Goal: Communication & Community: Share content

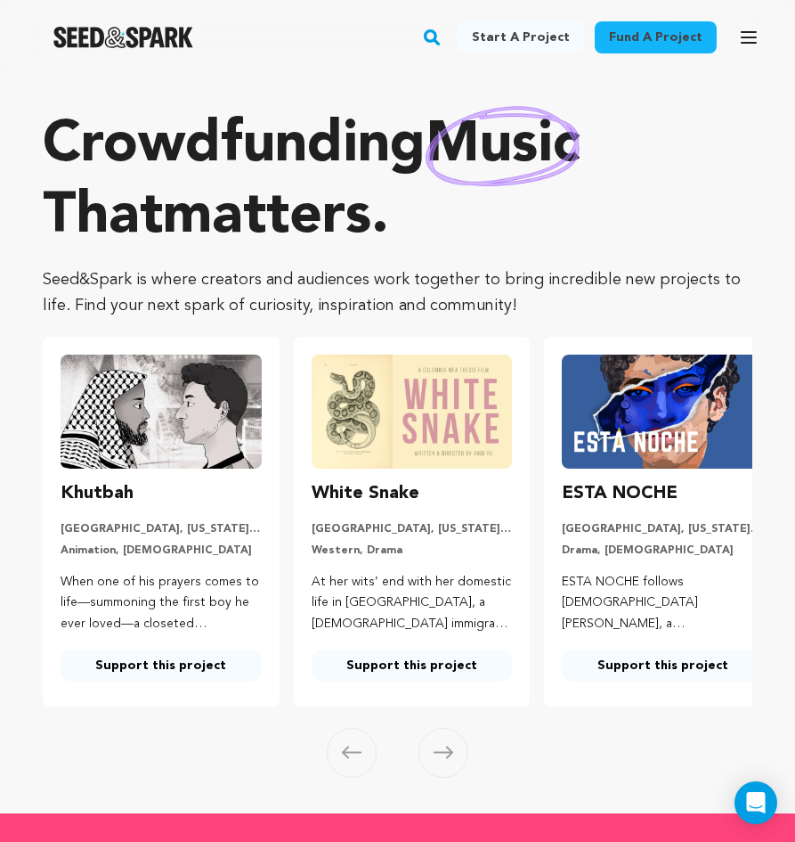
click at [754, 34] on icon "button" at bounding box center [748, 37] width 21 height 21
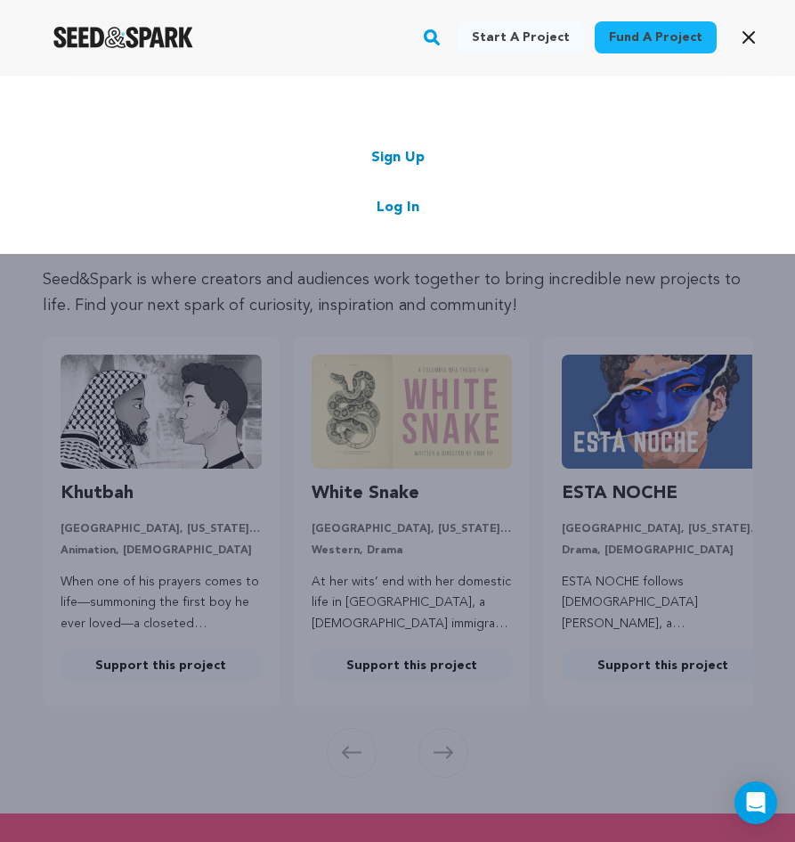
click at [410, 204] on link "Log In" at bounding box center [398, 207] width 43 height 21
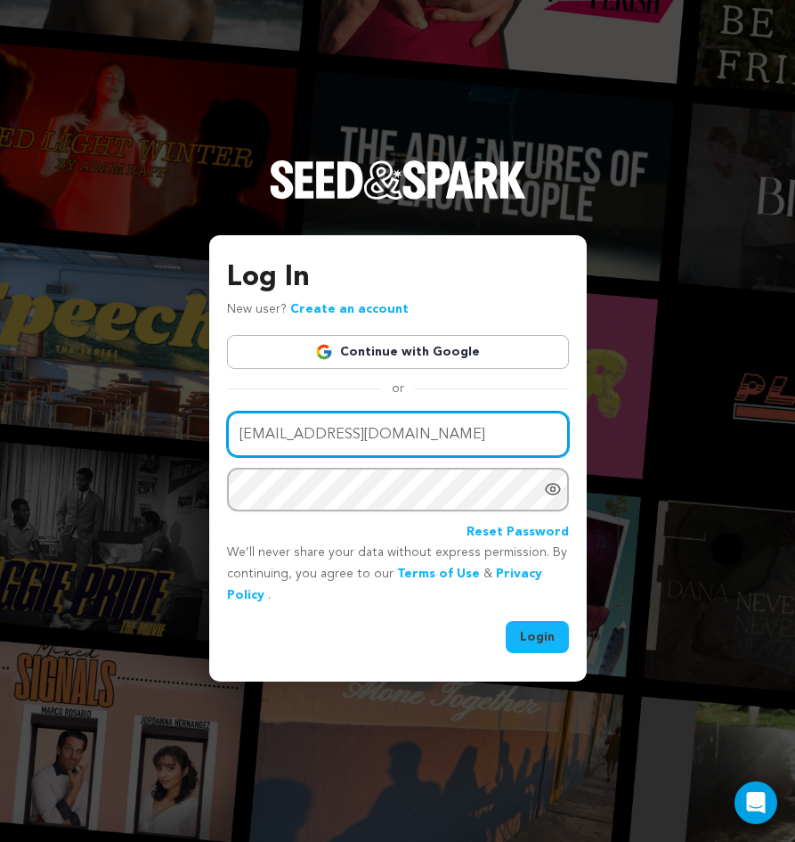
type input "city.mist2@gmail.com"
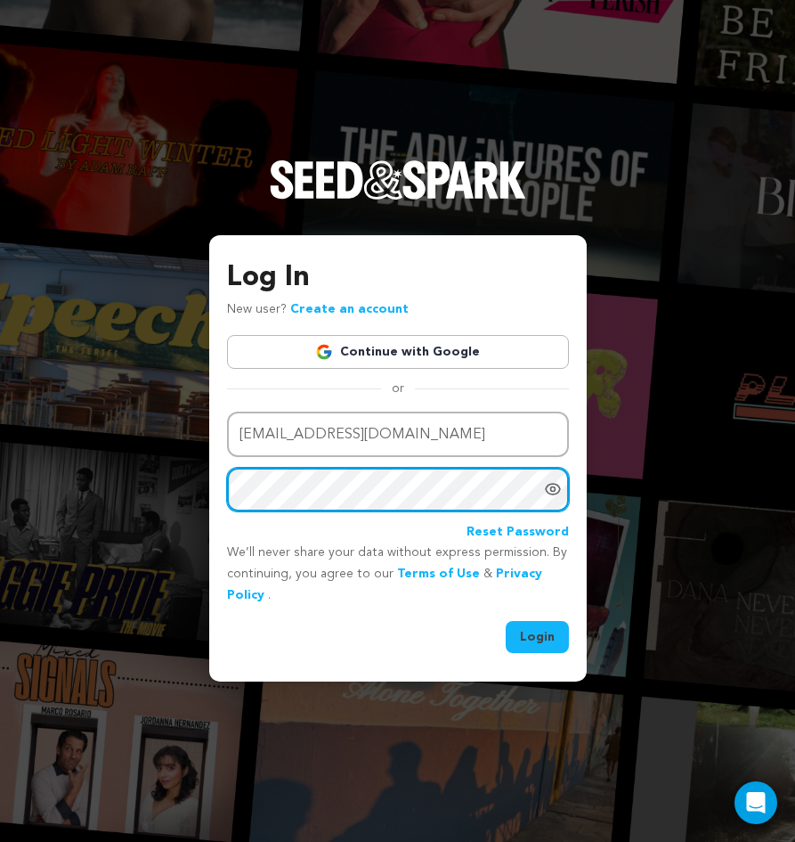
click at [538, 634] on button "Login" at bounding box center [537, 637] width 63 height 32
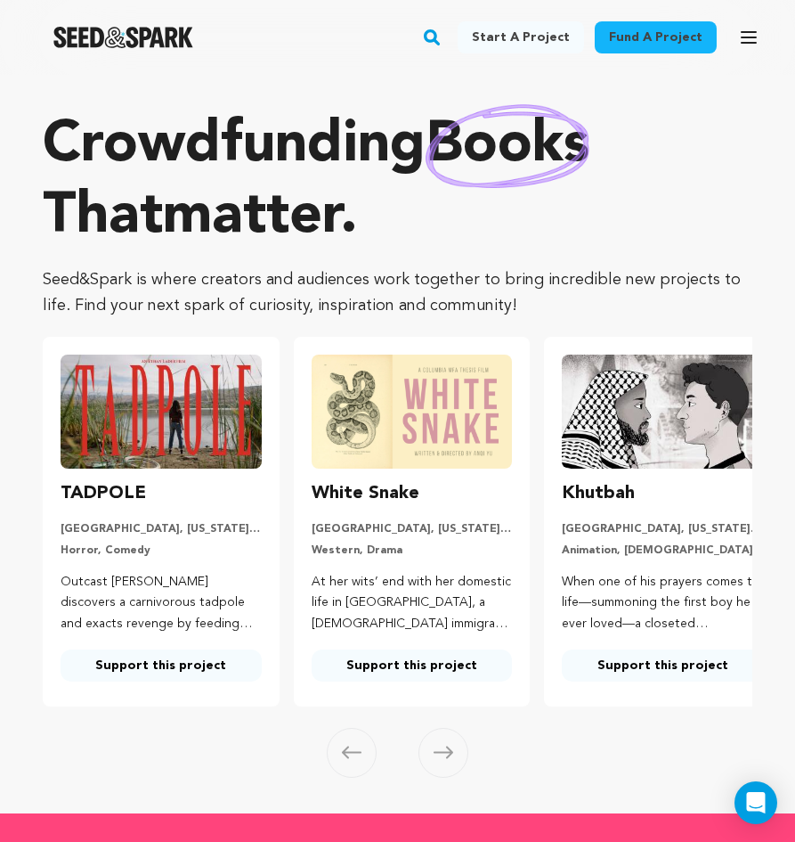
click at [756, 38] on icon "button" at bounding box center [749, 37] width 14 height 11
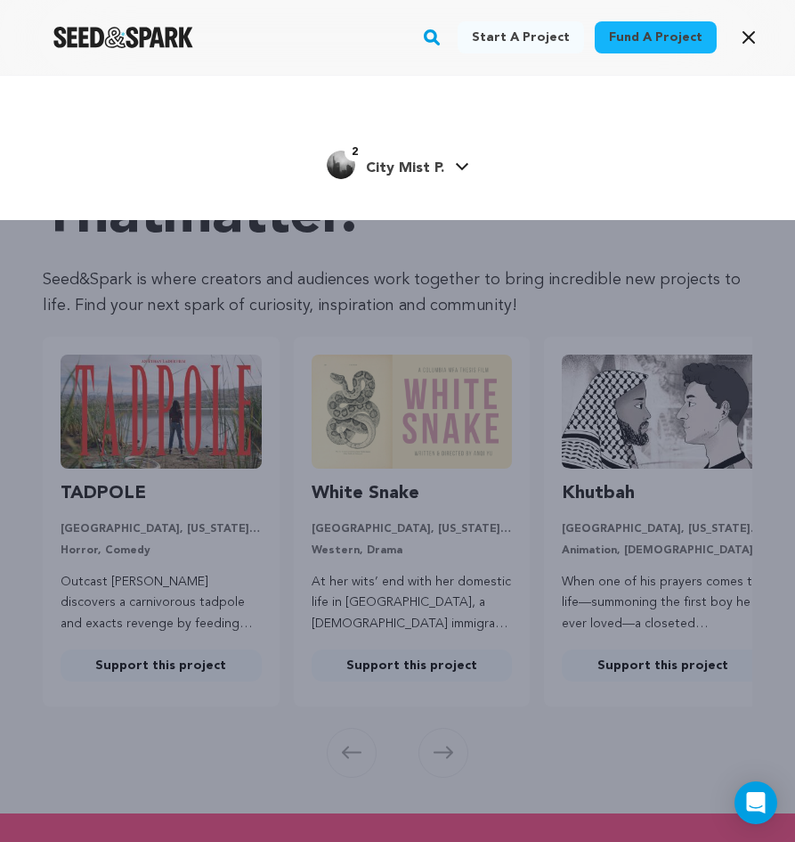
click at [438, 163] on span "City Mist P." at bounding box center [405, 168] width 78 height 14
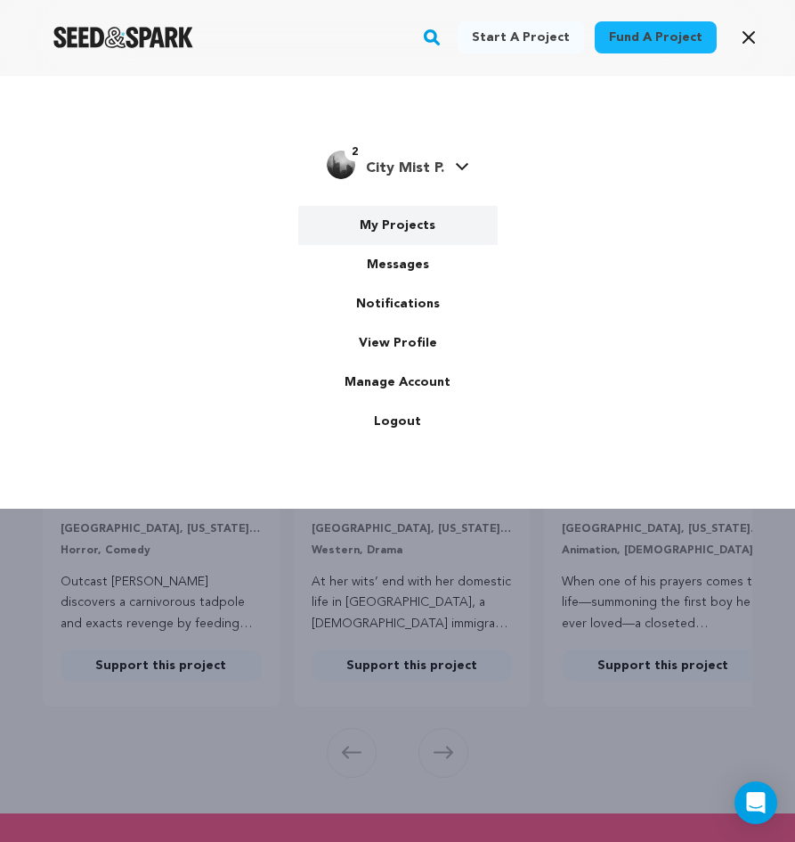
click at [413, 224] on link "My Projects" at bounding box center [398, 225] width 200 height 39
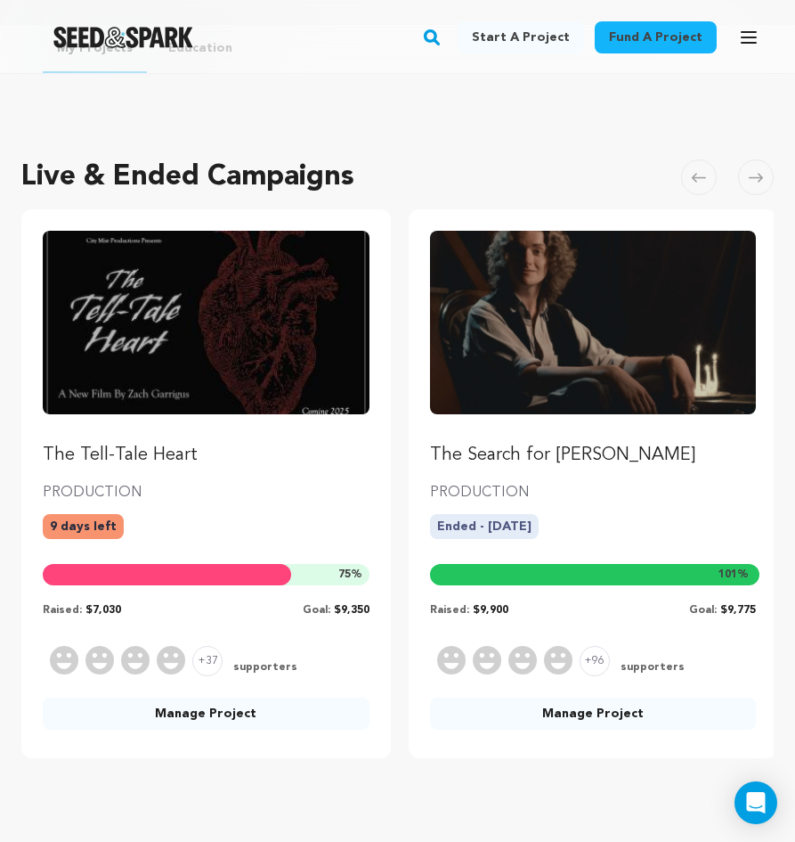
scroll to position [55, 0]
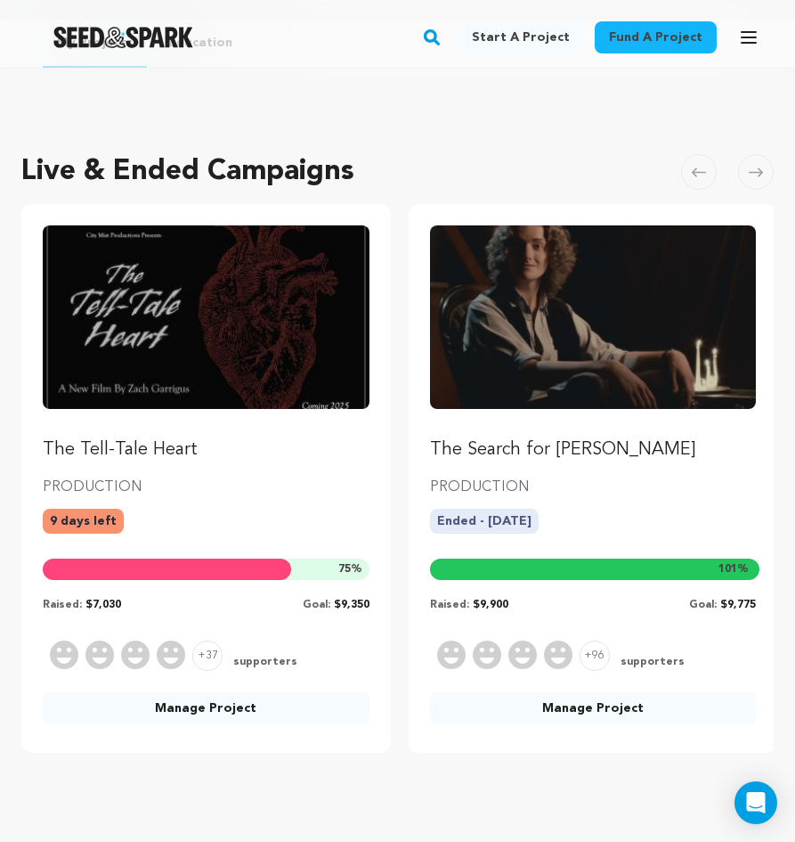
click at [206, 705] on link "Manage Project" at bounding box center [206, 708] width 327 height 32
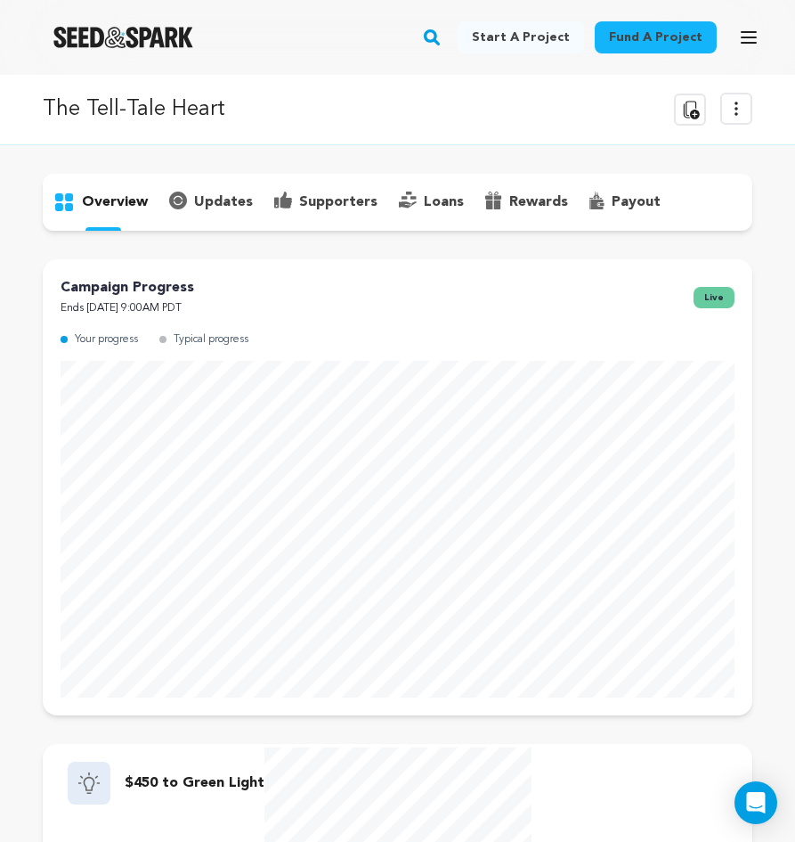
click at [239, 200] on p "updates" at bounding box center [223, 201] width 59 height 21
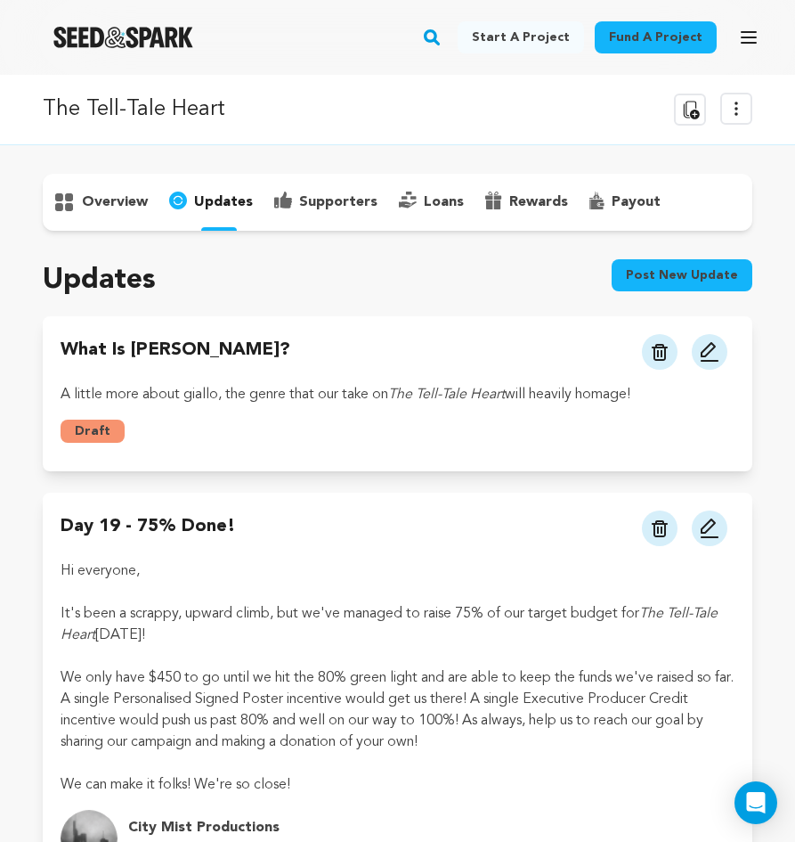
click at [101, 203] on p "overview" at bounding box center [115, 201] width 66 height 21
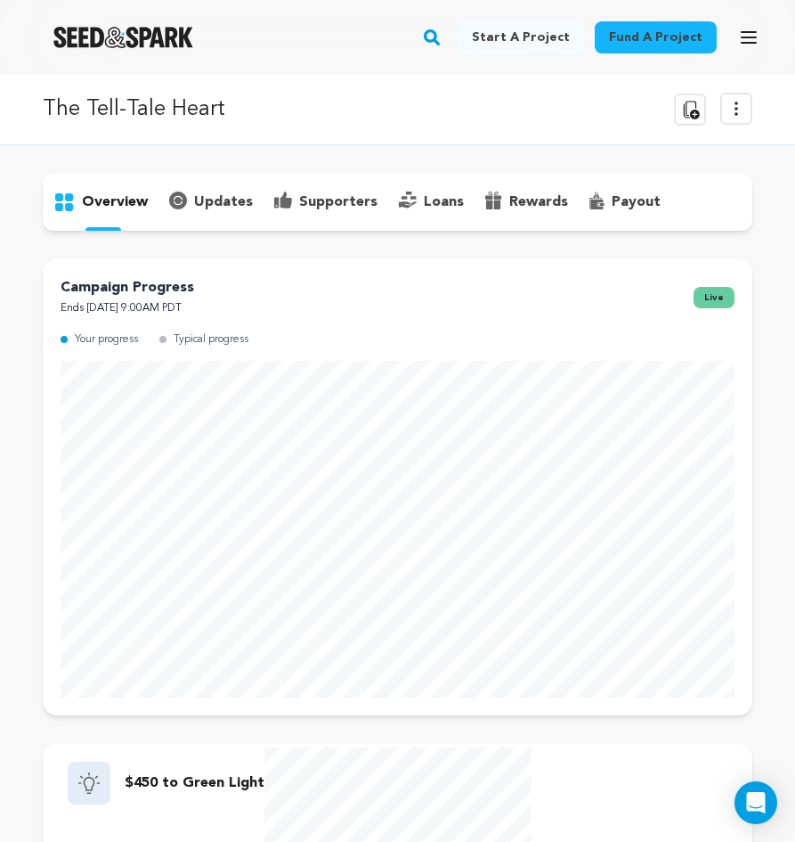
click at [207, 195] on p "updates" at bounding box center [223, 201] width 59 height 21
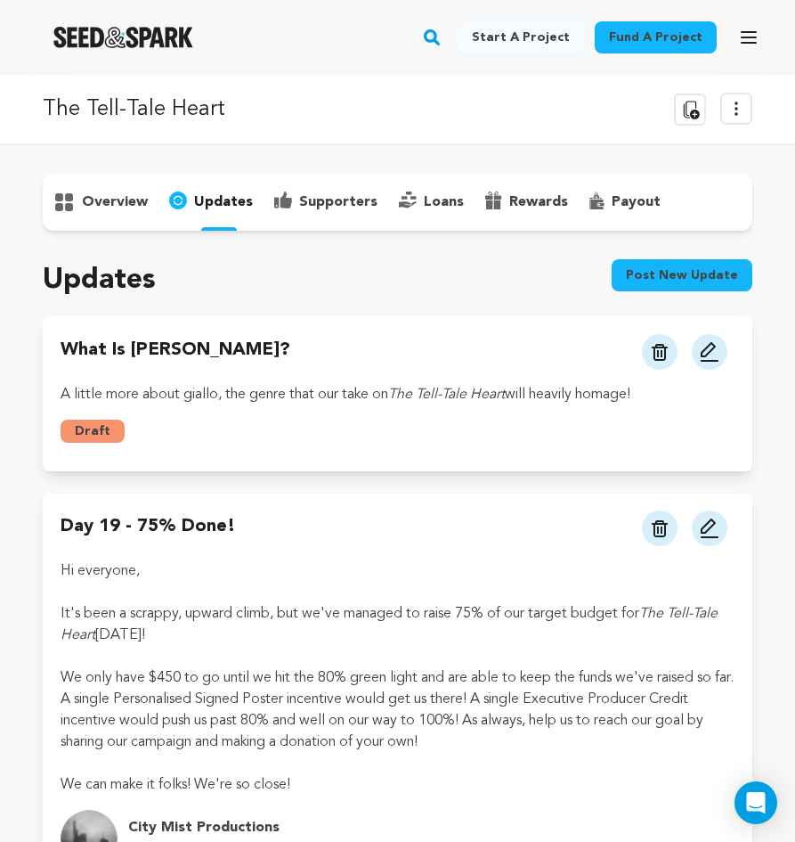
click at [719, 353] on img at bounding box center [709, 351] width 21 height 21
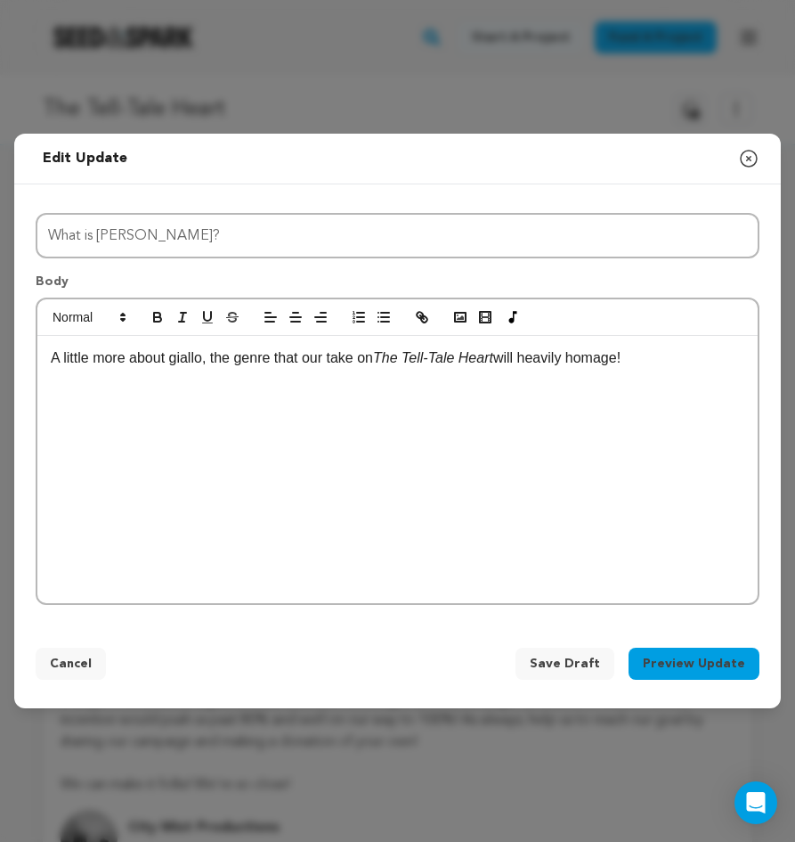
click at [664, 357] on p "A little more about giallo, the genre that our take on The Tell-Tale Heart will…" at bounding box center [398, 357] width 694 height 23
click at [468, 319] on button "button" at bounding box center [460, 316] width 25 height 21
click at [465, 311] on icon "button" at bounding box center [460, 317] width 16 height 16
click at [746, 158] on icon "button" at bounding box center [748, 158] width 21 height 21
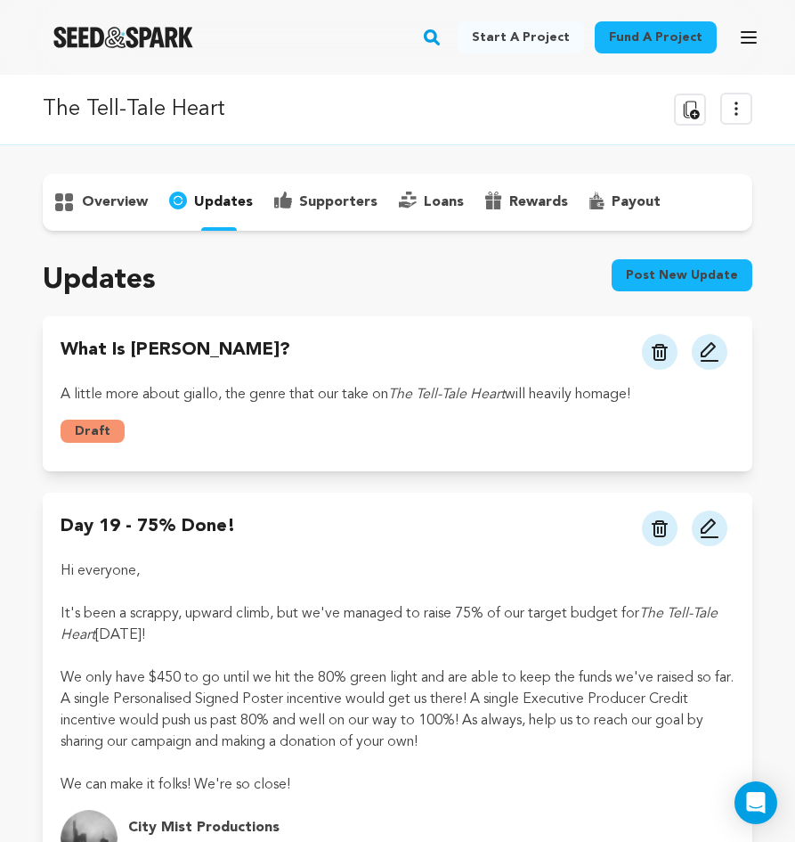
click at [666, 346] on img at bounding box center [660, 352] width 16 height 17
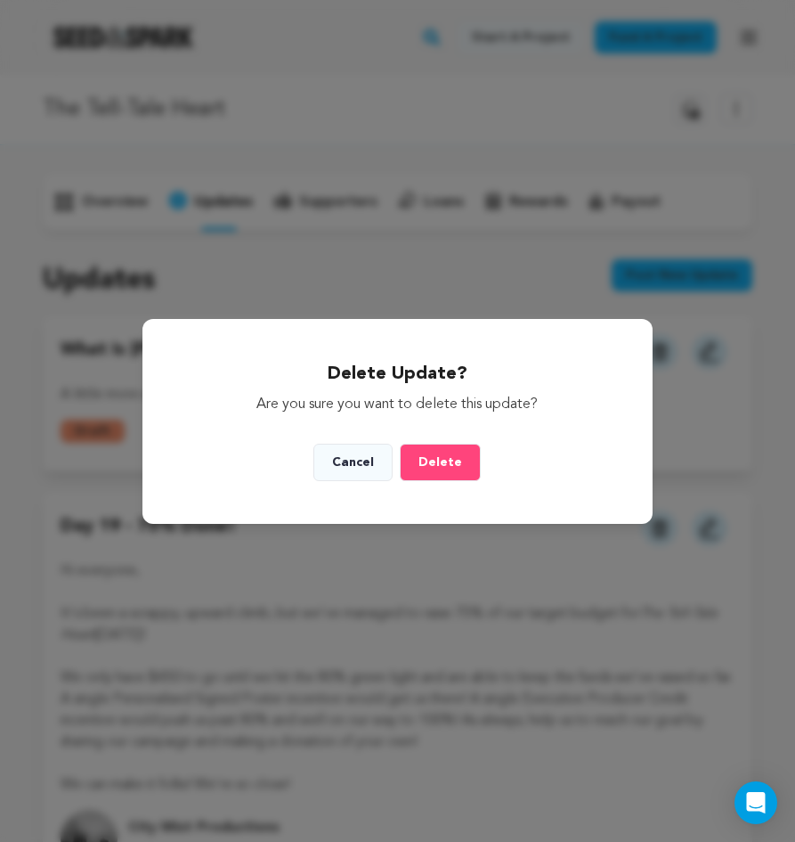
click at [436, 468] on button "Delete" at bounding box center [440, 462] width 81 height 37
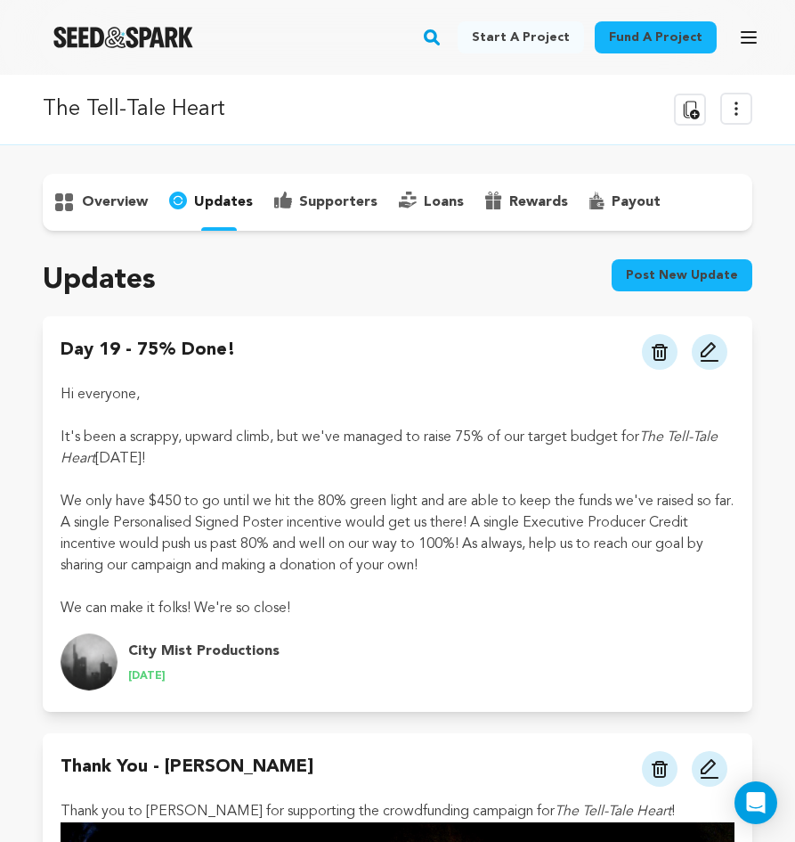
click at [131, 204] on p "overview" at bounding box center [115, 201] width 66 height 21
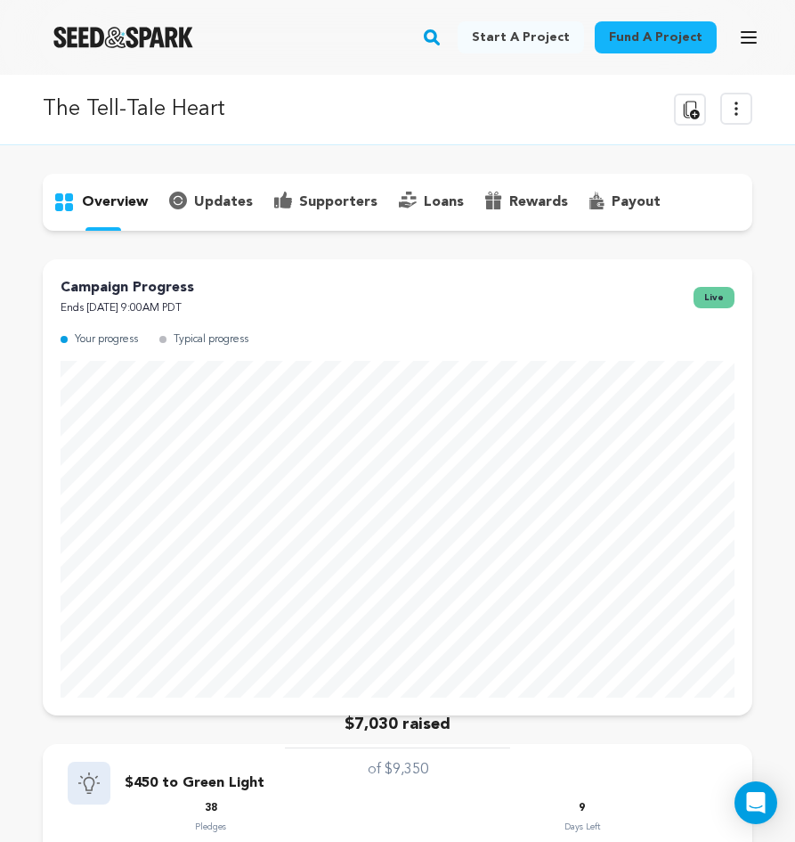
click at [752, 37] on icon "button" at bounding box center [749, 37] width 14 height 11
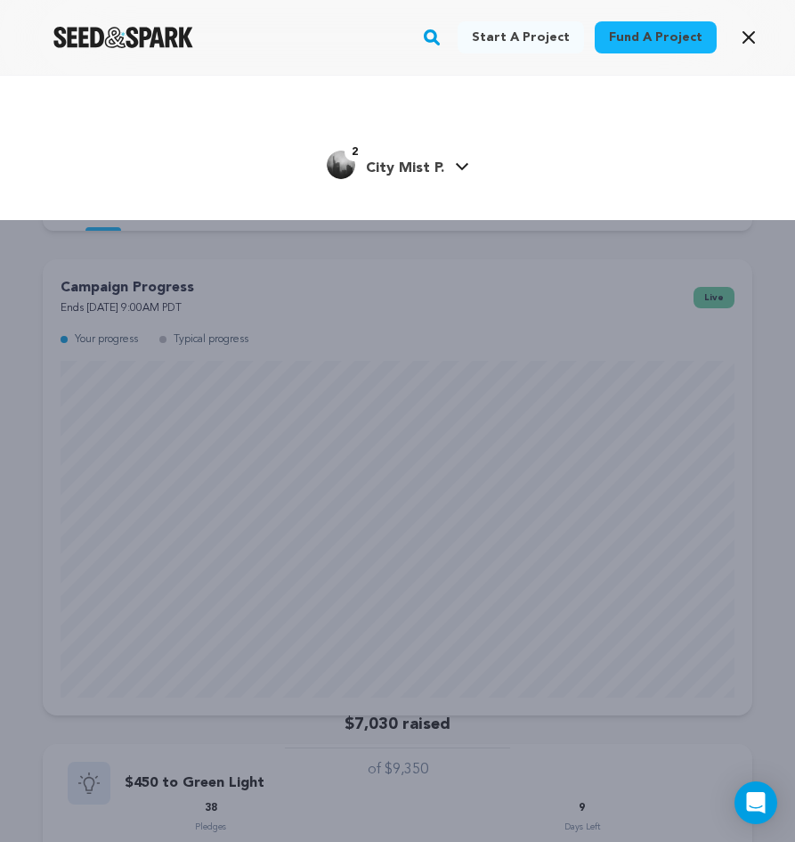
click at [460, 156] on link "2 City Mist P. City Mist P." at bounding box center [398, 163] width 143 height 32
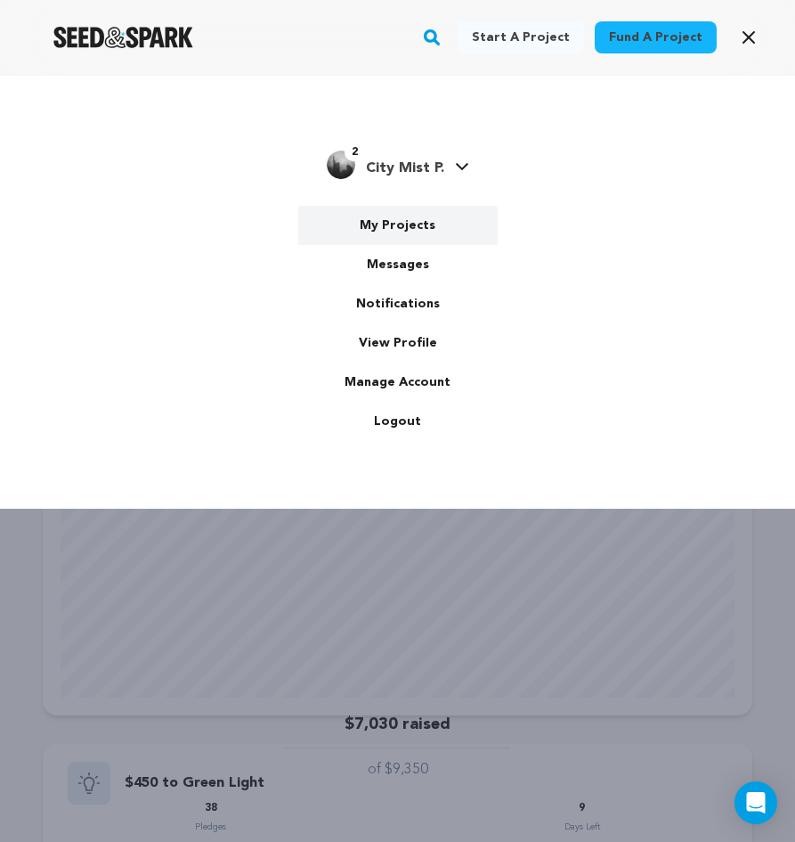
click at [449, 222] on link "My Projects" at bounding box center [398, 225] width 200 height 39
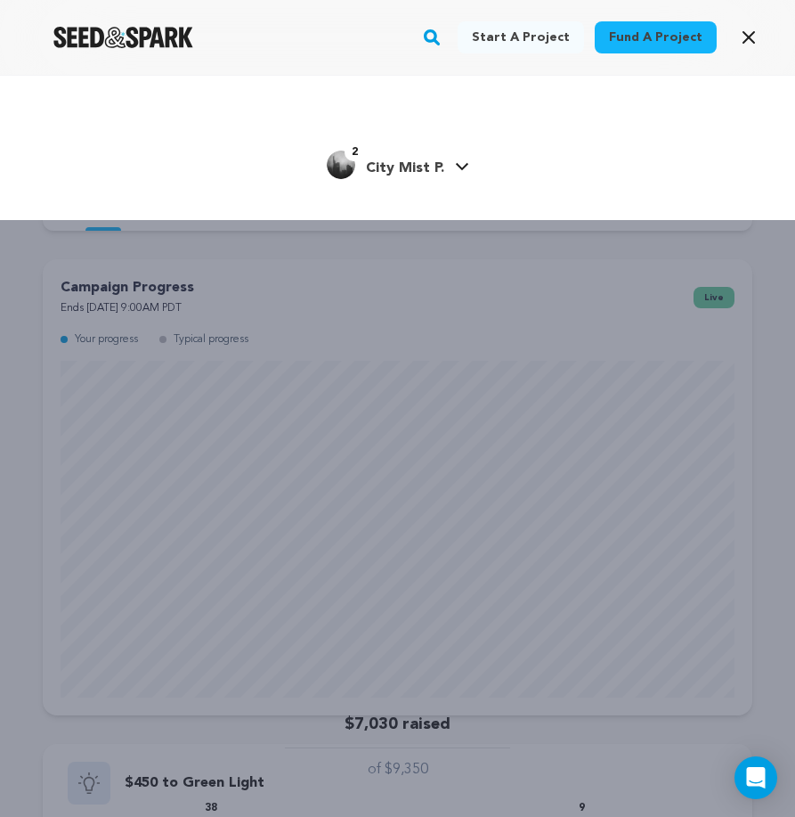
click at [446, 322] on div "Start a project Fund a project 2" at bounding box center [397, 483] width 795 height 817
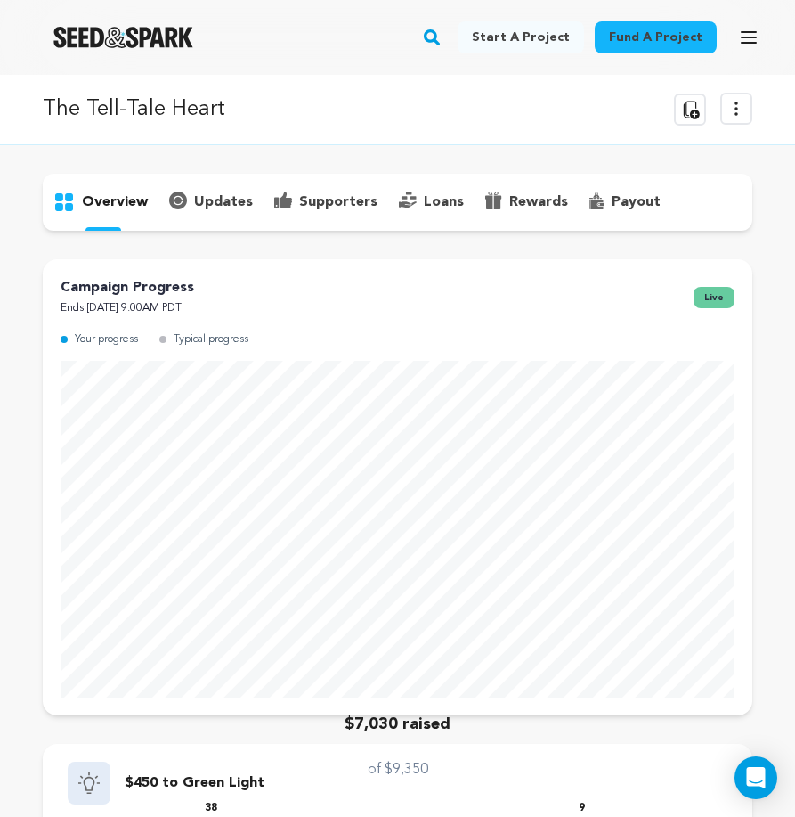
click at [224, 197] on p "updates" at bounding box center [223, 201] width 59 height 21
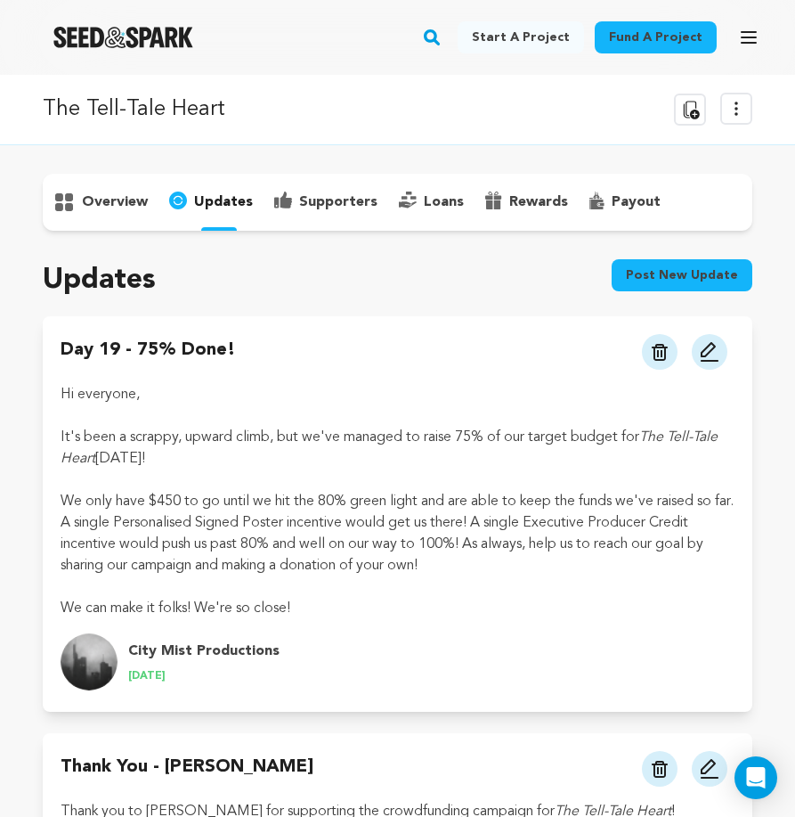
click at [713, 271] on button "Post new update" at bounding box center [682, 275] width 141 height 32
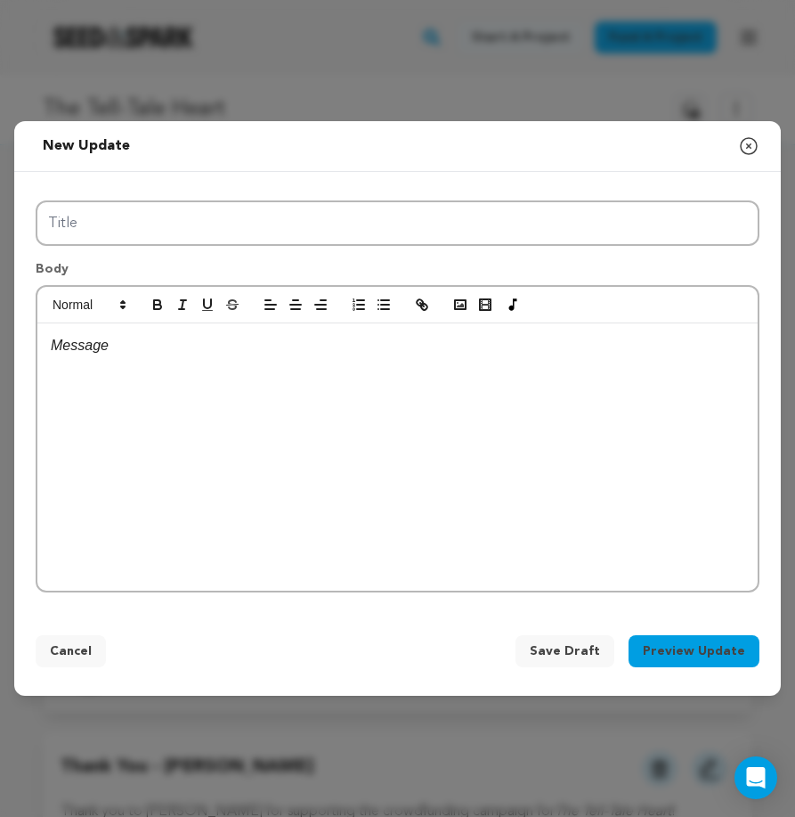
click at [444, 360] on div at bounding box center [397, 456] width 721 height 267
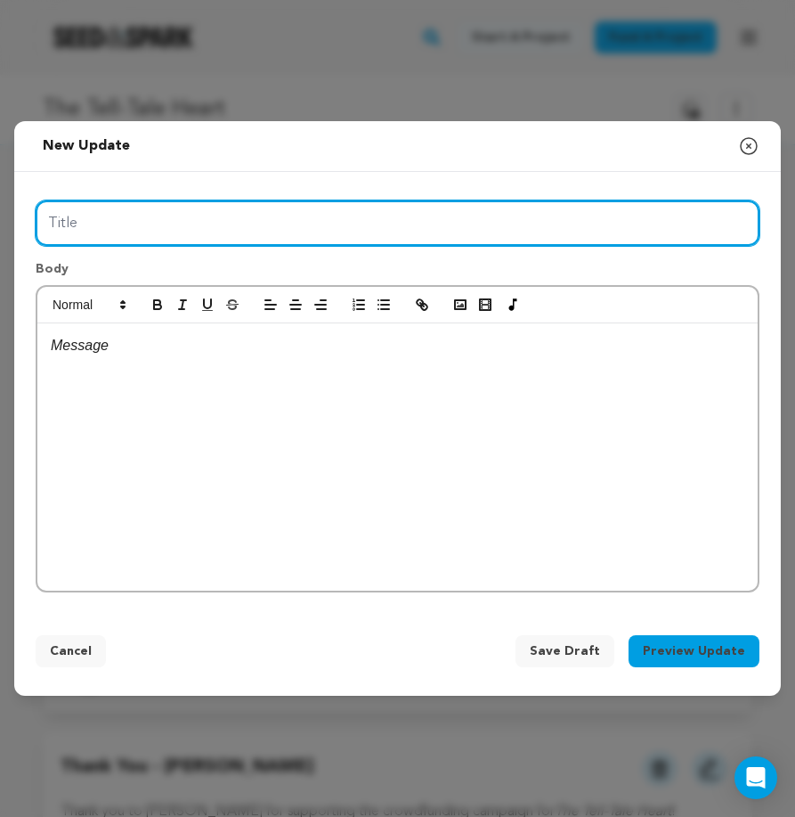
click at [379, 232] on input "Title" at bounding box center [398, 222] width 724 height 45
type input "Day 21 - 75% Done!"
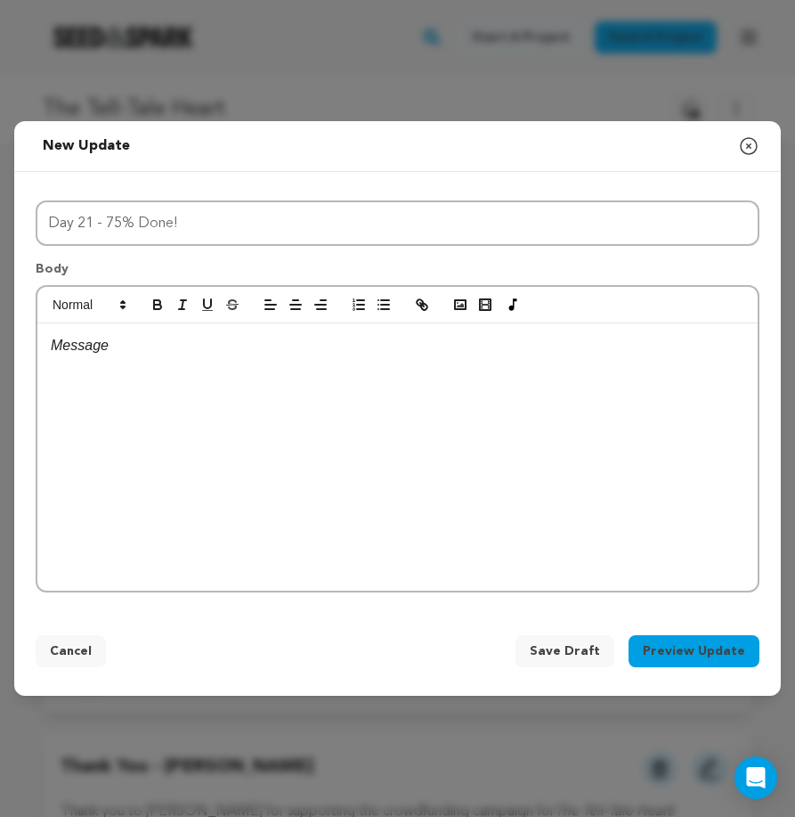
click at [193, 403] on div at bounding box center [397, 456] width 721 height 267
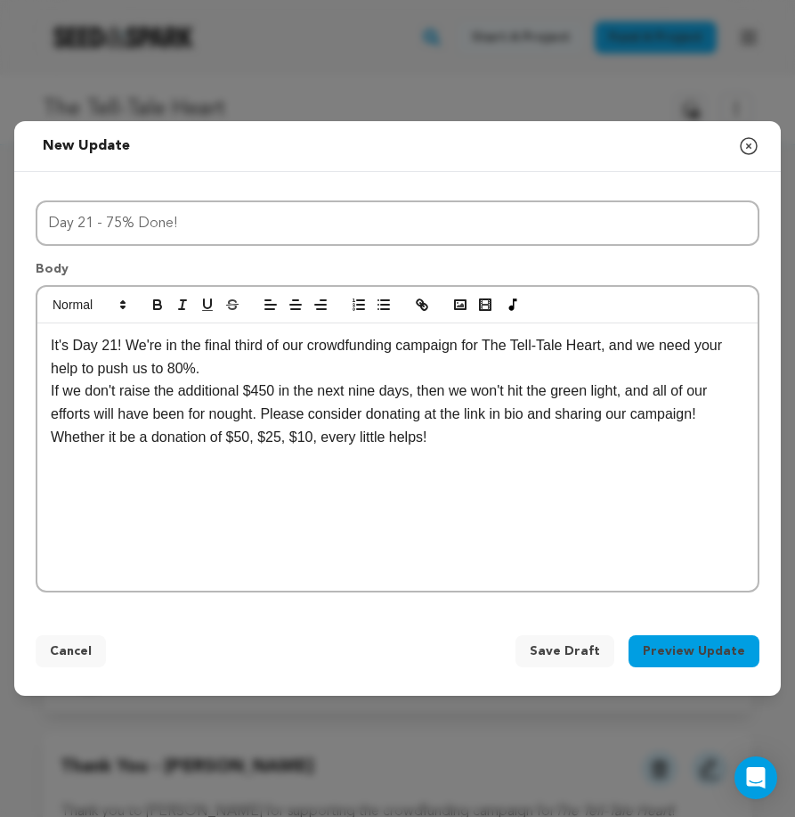
scroll to position [17, 1]
click at [44, 342] on div "It's Day 21! We're in the final third of our crowdfunding campaign for The Tell…" at bounding box center [397, 456] width 721 height 267
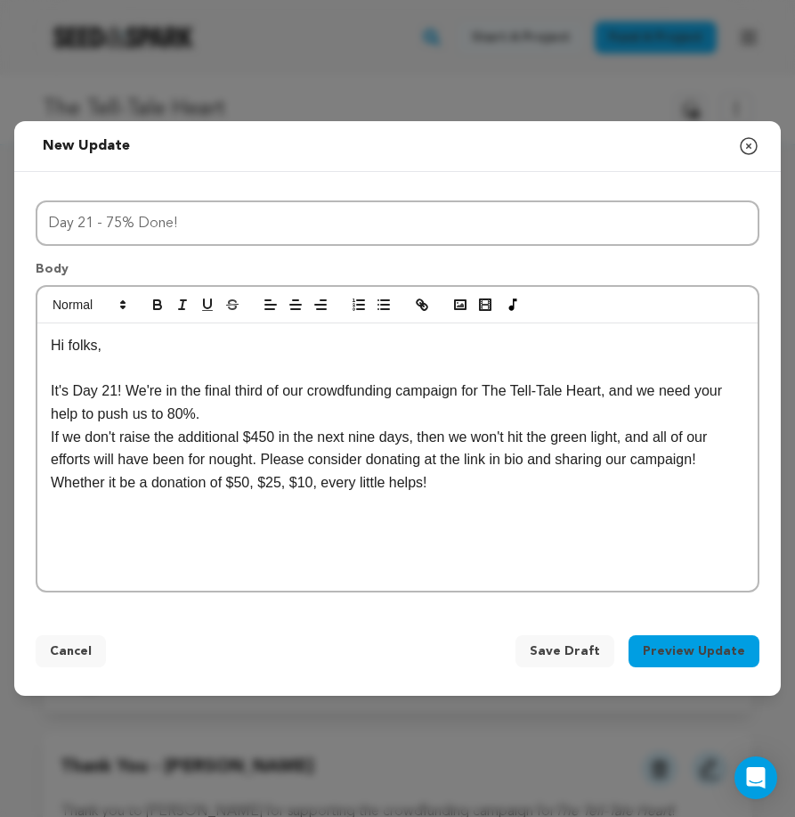
click at [219, 412] on p "It's Day 21! We're in the final third of our crowdfunding campaign for The Tell…" at bounding box center [398, 401] width 694 height 45
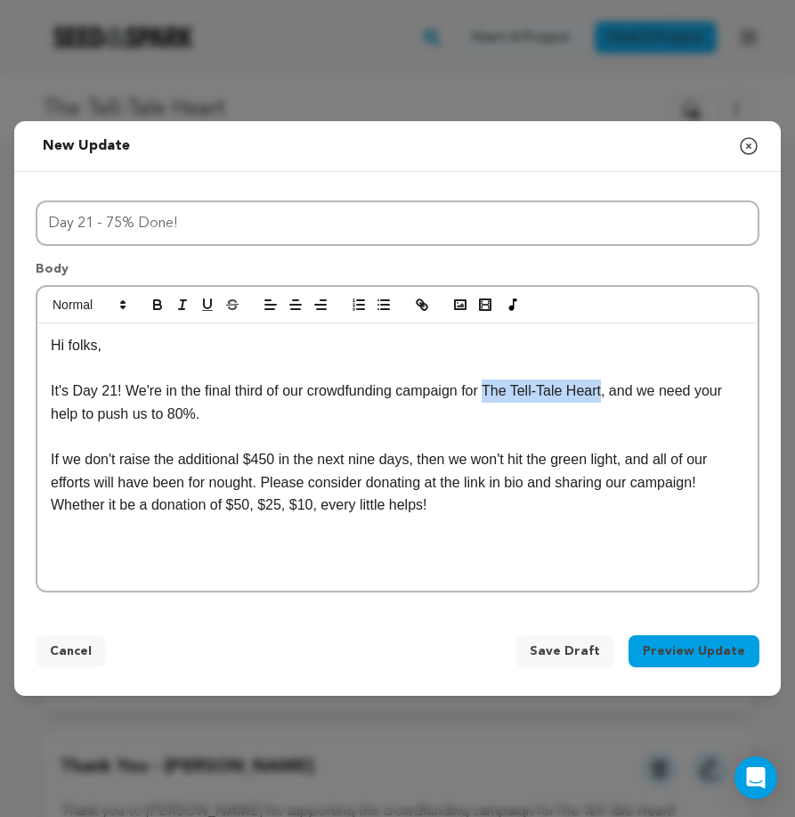
drag, startPoint x: 614, startPoint y: 387, endPoint x: 495, endPoint y: 380, distance: 118.7
click at [495, 380] on p "It's Day 21! We're in the final third of our crowdfunding campaign for The Tell…" at bounding box center [398, 401] width 694 height 45
click at [185, 311] on icon "button" at bounding box center [183, 305] width 16 height 16
click at [214, 409] on p "It's Day 21! We're in the final third of our crowdfunding campaign for The Tell…" at bounding box center [398, 401] width 694 height 45
click at [737, 477] on p "If we don't raise the additional $450 in the next nine days, then we won't hit …" at bounding box center [398, 482] width 694 height 69
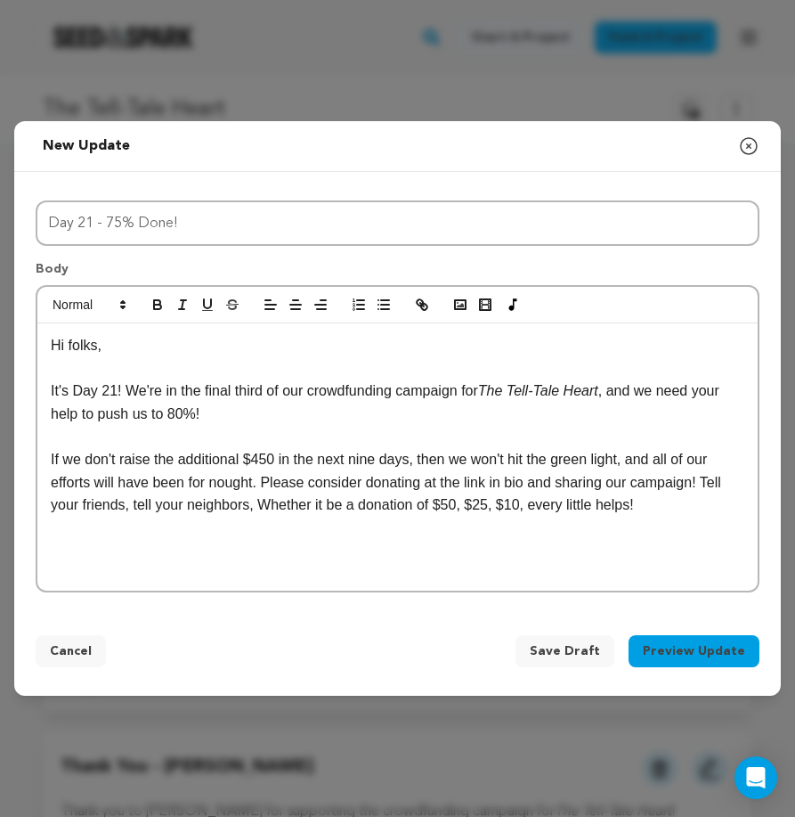
click at [237, 501] on p "If we don't raise the additional $450 in the next nine days, then we won't hit …" at bounding box center [398, 482] width 694 height 69
click at [273, 502] on p "If we don't raise the additional $450 in the next nine days, then we won't hit …" at bounding box center [398, 482] width 694 height 69
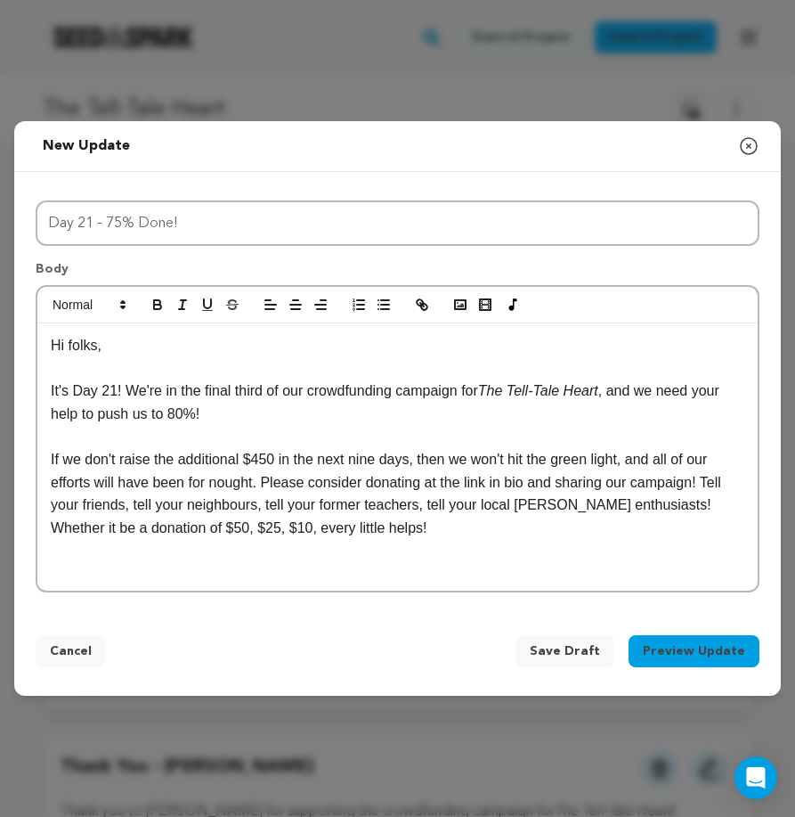
click at [478, 517] on p "If we don't raise the additional $450 in the next nine days, then we won't hit …" at bounding box center [398, 493] width 694 height 91
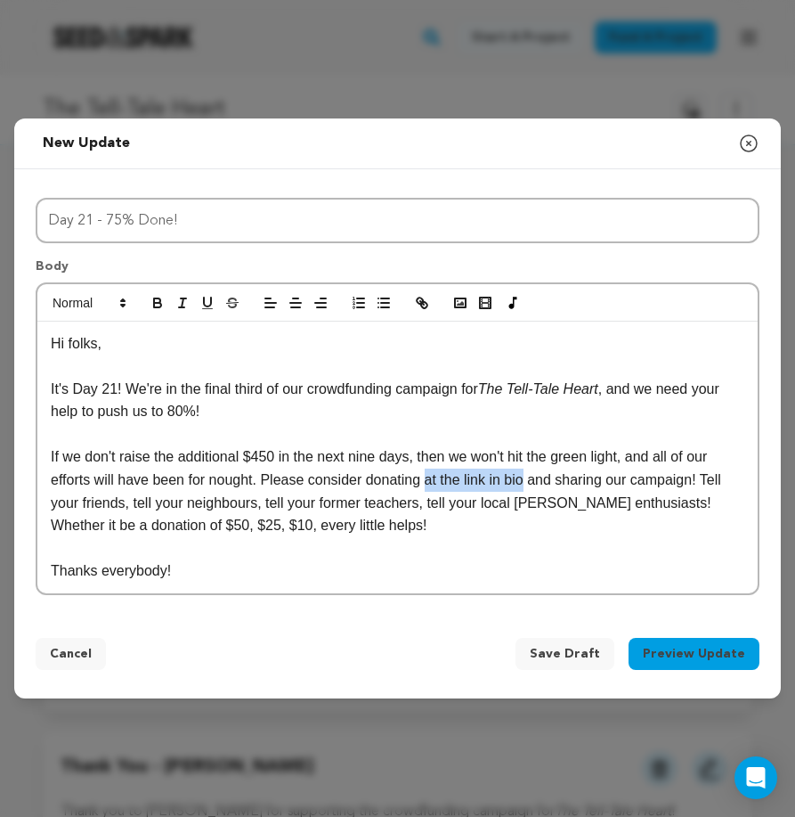
drag, startPoint x: 531, startPoint y: 480, endPoint x: 435, endPoint y: 482, distance: 96.2
click at [435, 482] on p "If we don't raise the additional $450 in the next nine days, then we won't hit …" at bounding box center [398, 490] width 694 height 91
drag, startPoint x: 561, startPoint y: 483, endPoint x: 376, endPoint y: 485, distance: 185.3
click at [376, 485] on p "If we don't raise the additional $450 in the next nine days, then we won't hit …" at bounding box center [398, 490] width 694 height 91
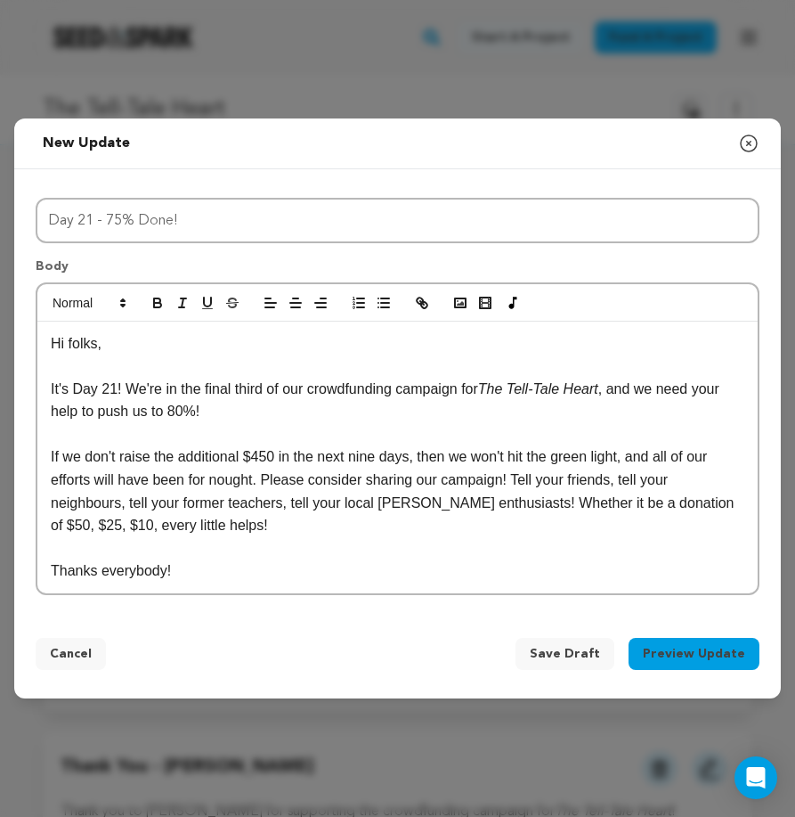
click at [509, 477] on p "If we don't raise the additional $450 in the next nine days, then we won't hit …" at bounding box center [398, 490] width 694 height 91
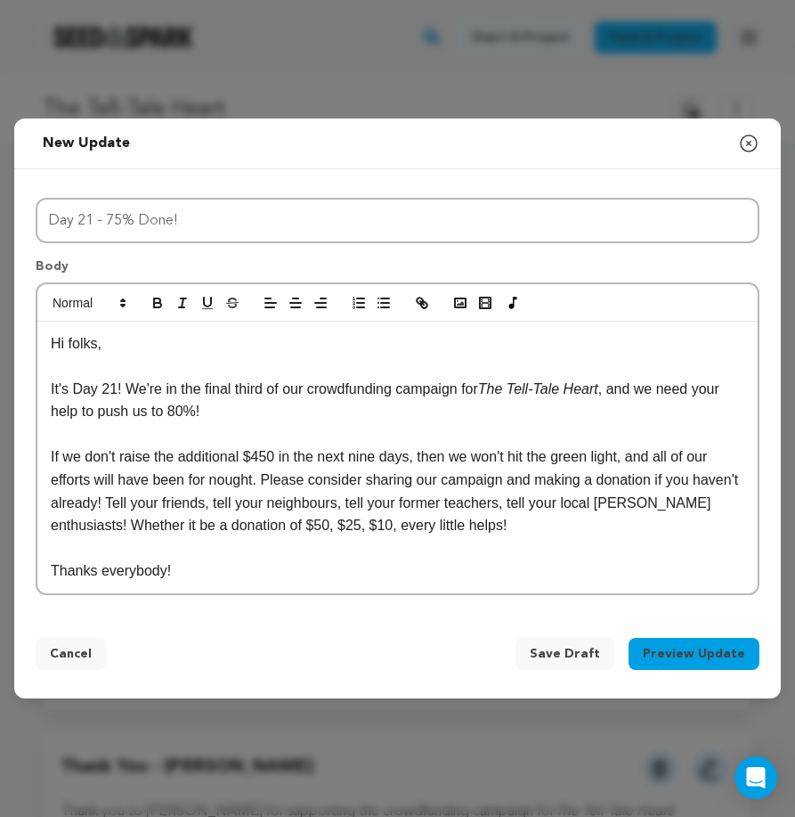
click at [598, 517] on p "If we don't raise the additional $450 in the next nine days, then we won't hit …" at bounding box center [398, 490] width 694 height 91
click at [225, 574] on p "Thanks everybody!" at bounding box center [398, 570] width 694 height 23
click at [704, 648] on button "Preview Update" at bounding box center [694, 654] width 131 height 32
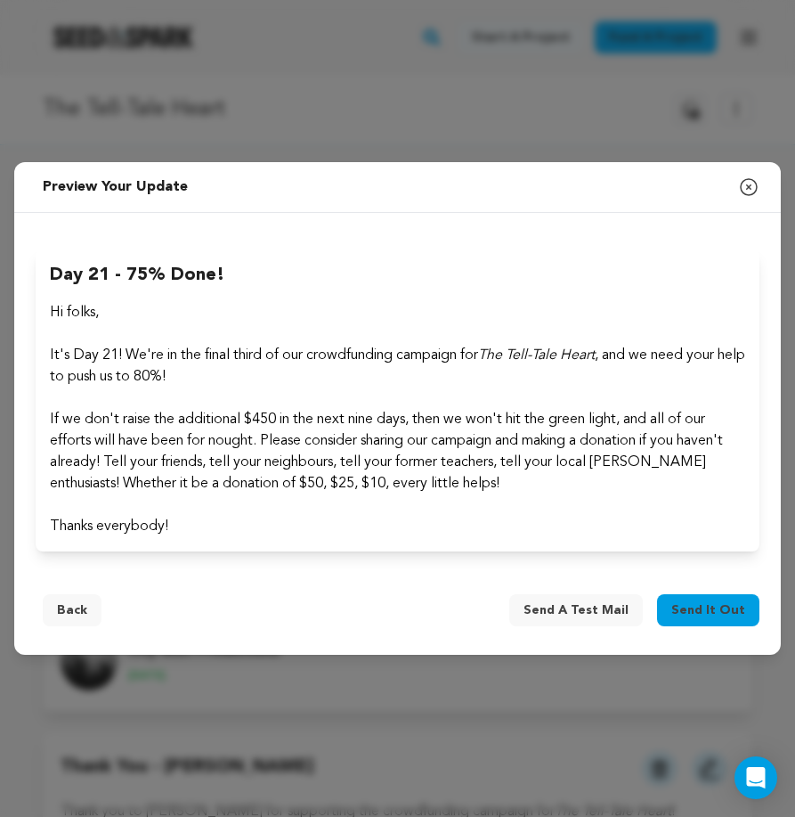
click at [707, 607] on span "Send it out" at bounding box center [709, 610] width 74 height 18
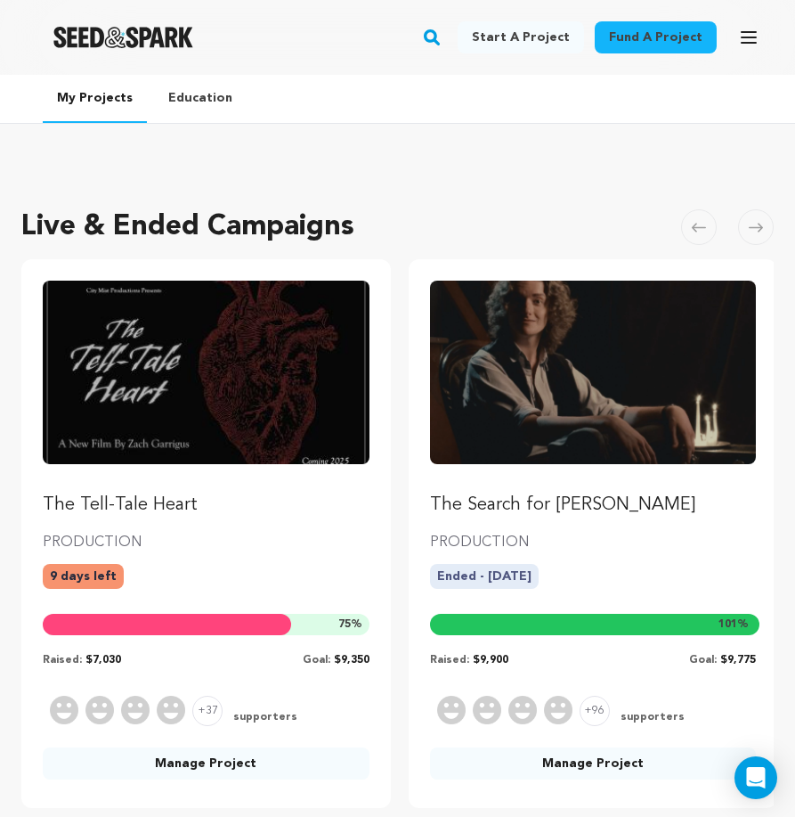
click at [229, 351] on img "Fund The Tell-Tale Heart" at bounding box center [206, 372] width 327 height 183
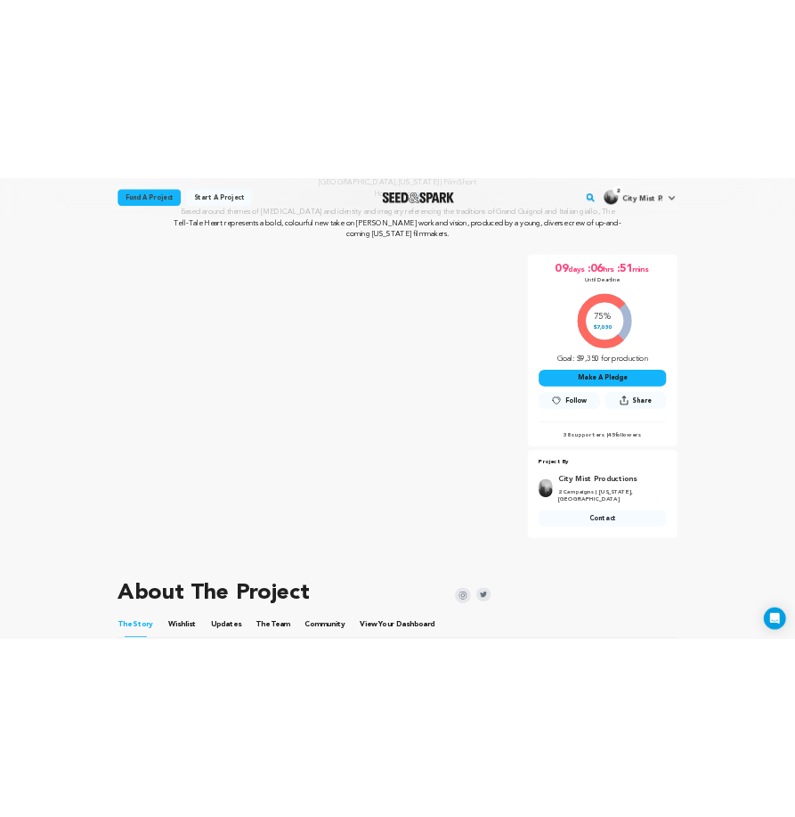
scroll to position [220, 0]
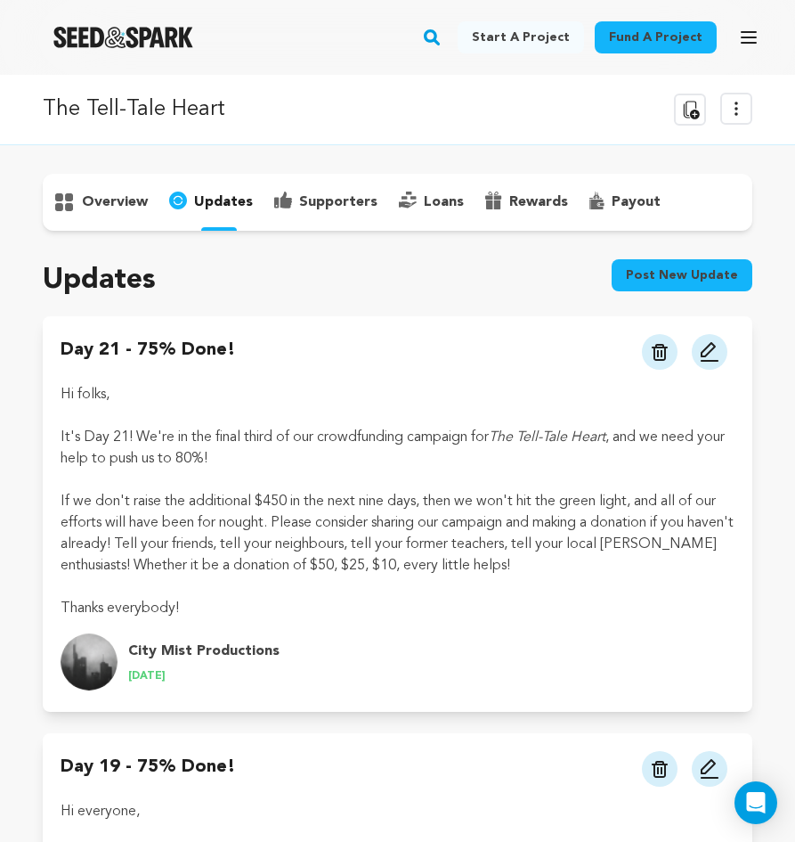
click at [753, 39] on icon "button" at bounding box center [748, 37] width 21 height 21
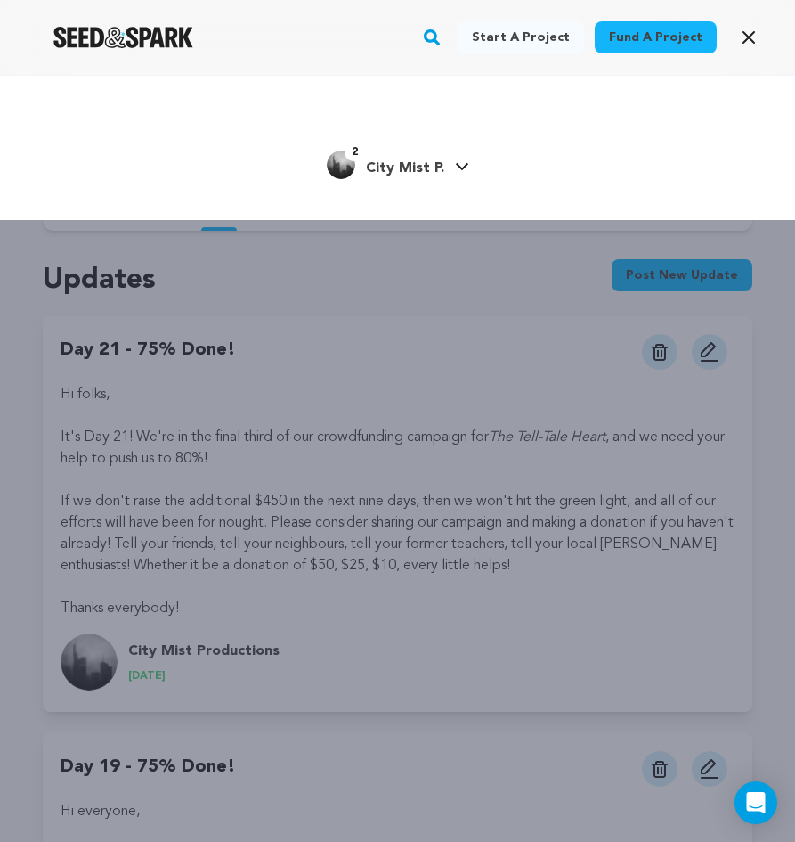
click at [446, 168] on link "2 City Mist P. City Mist P." at bounding box center [398, 163] width 143 height 32
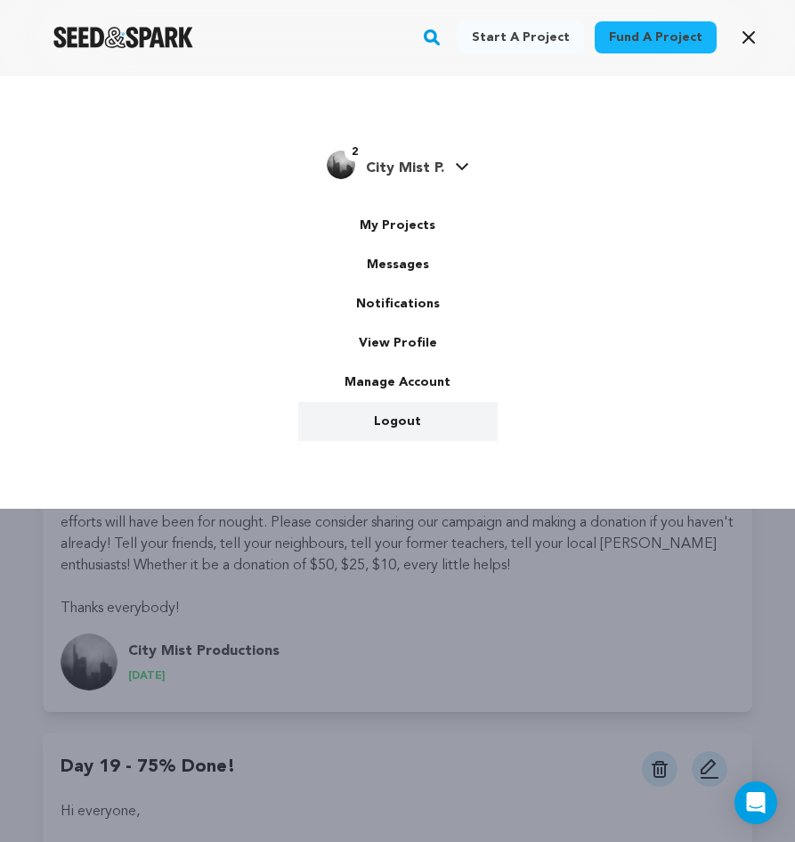
click at [391, 420] on link "Logout" at bounding box center [398, 421] width 200 height 39
